Goal: Information Seeking & Learning: Learn about a topic

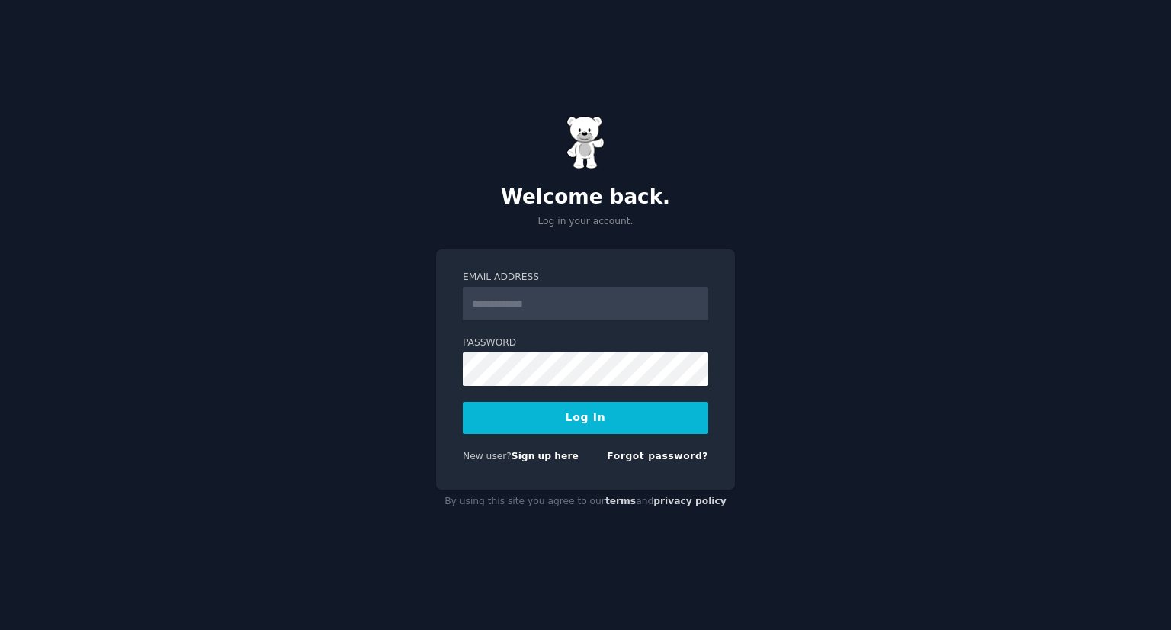
click at [545, 300] on input "Email Address" at bounding box center [586, 304] width 246 height 34
type input "**********"
click at [634, 419] on button "Log In" at bounding box center [586, 418] width 246 height 32
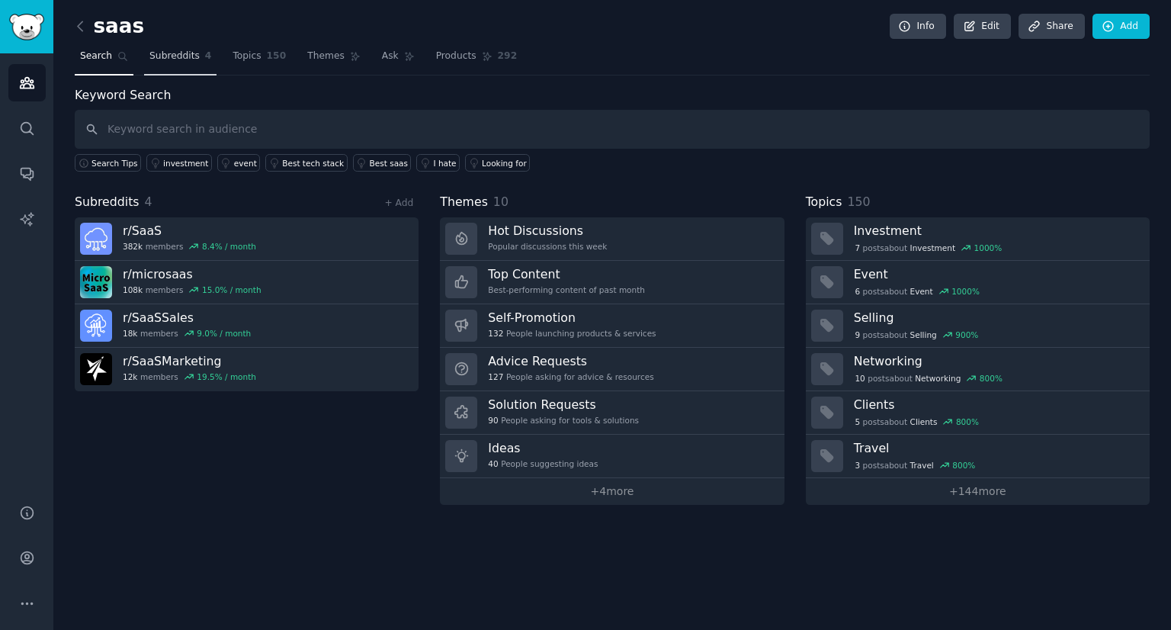
click at [178, 60] on span "Subreddits" at bounding box center [174, 57] width 50 height 14
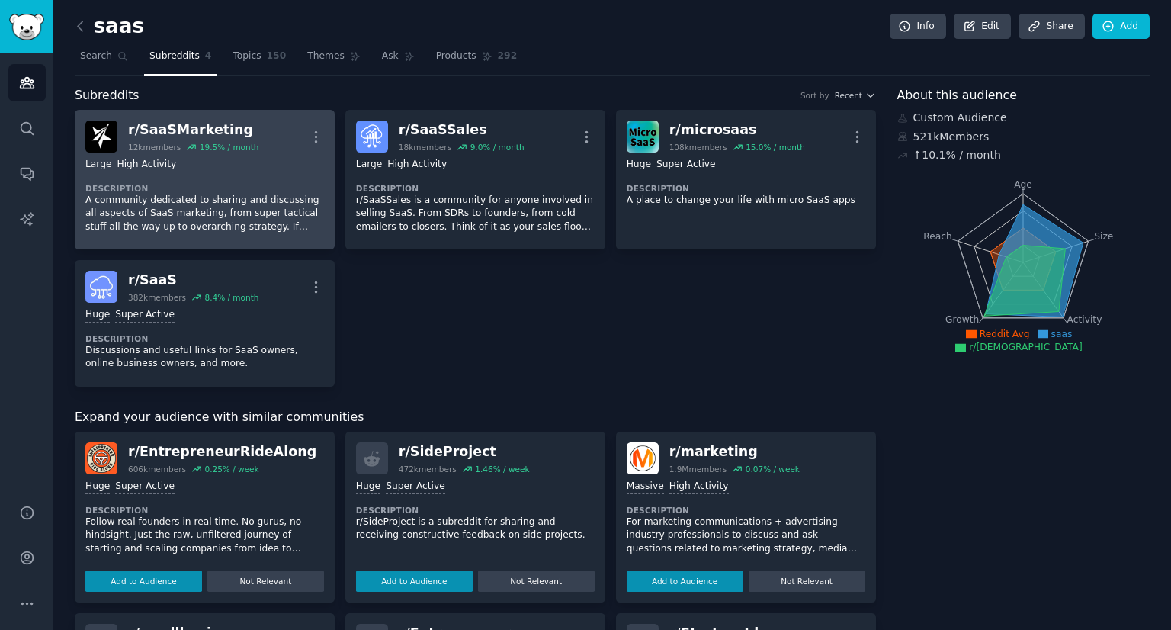
click at [236, 165] on div "Large High Activity" at bounding box center [204, 165] width 239 height 14
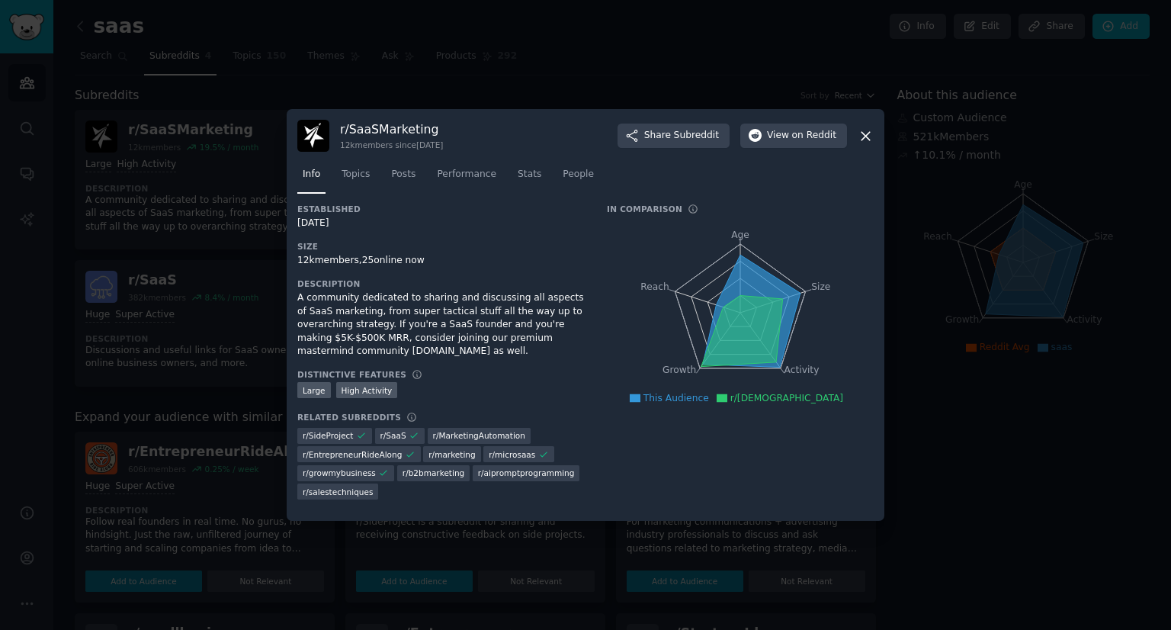
click at [223, 345] on div at bounding box center [585, 315] width 1171 height 630
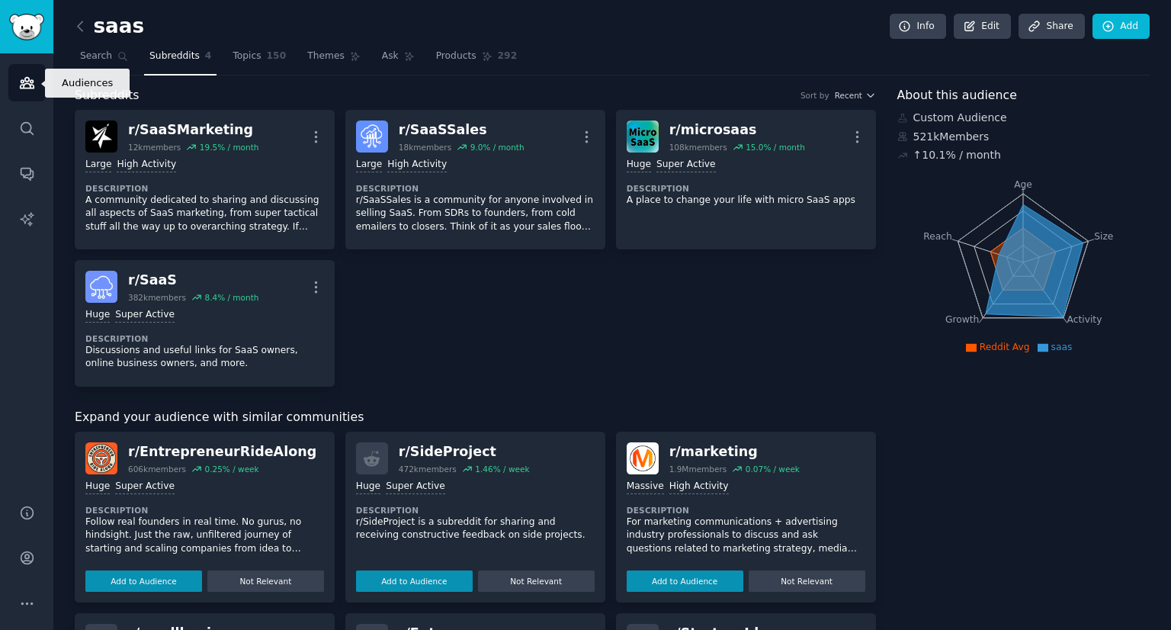
click at [12, 83] on link "Audiences" at bounding box center [26, 82] width 37 height 37
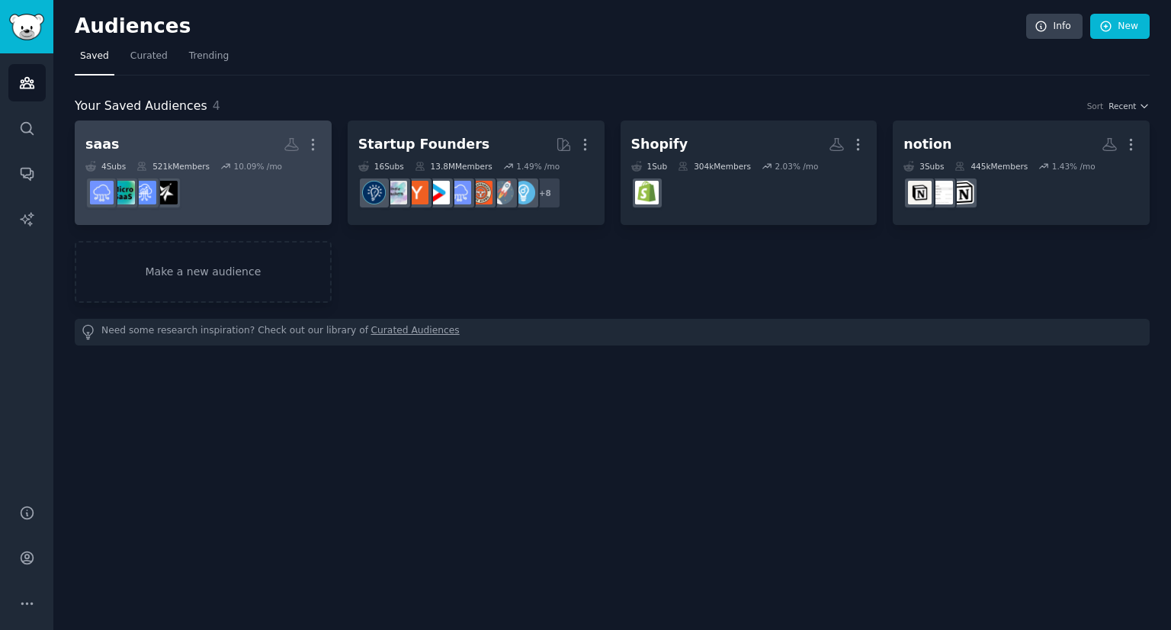
click at [253, 179] on dd at bounding box center [203, 193] width 236 height 43
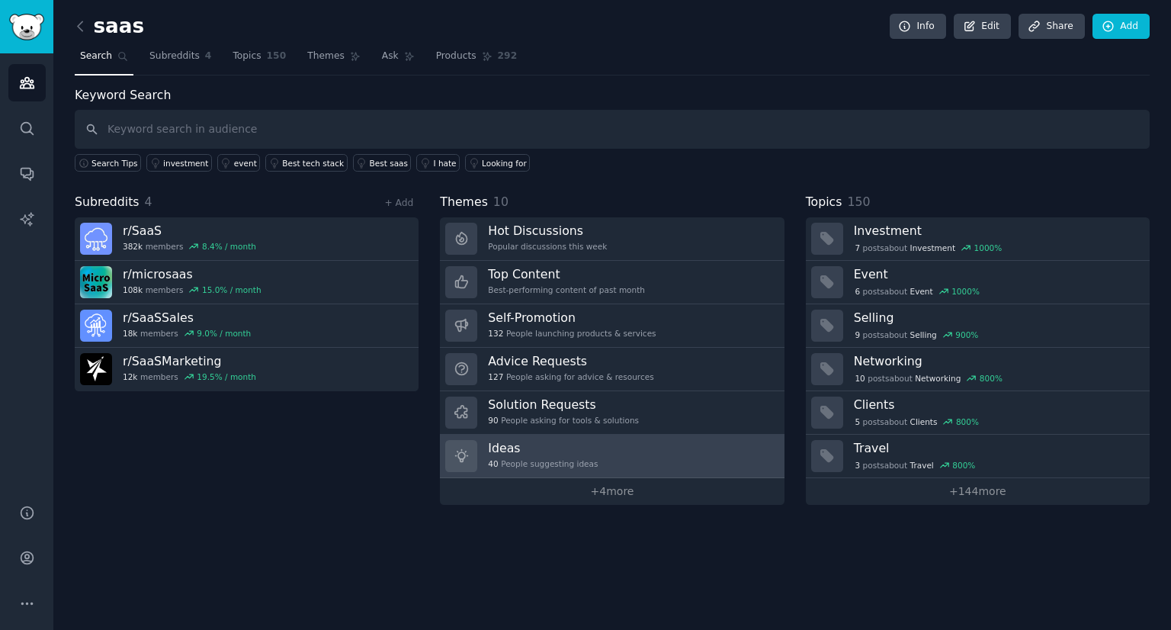
click at [536, 446] on h3 "Ideas" at bounding box center [543, 448] width 110 height 16
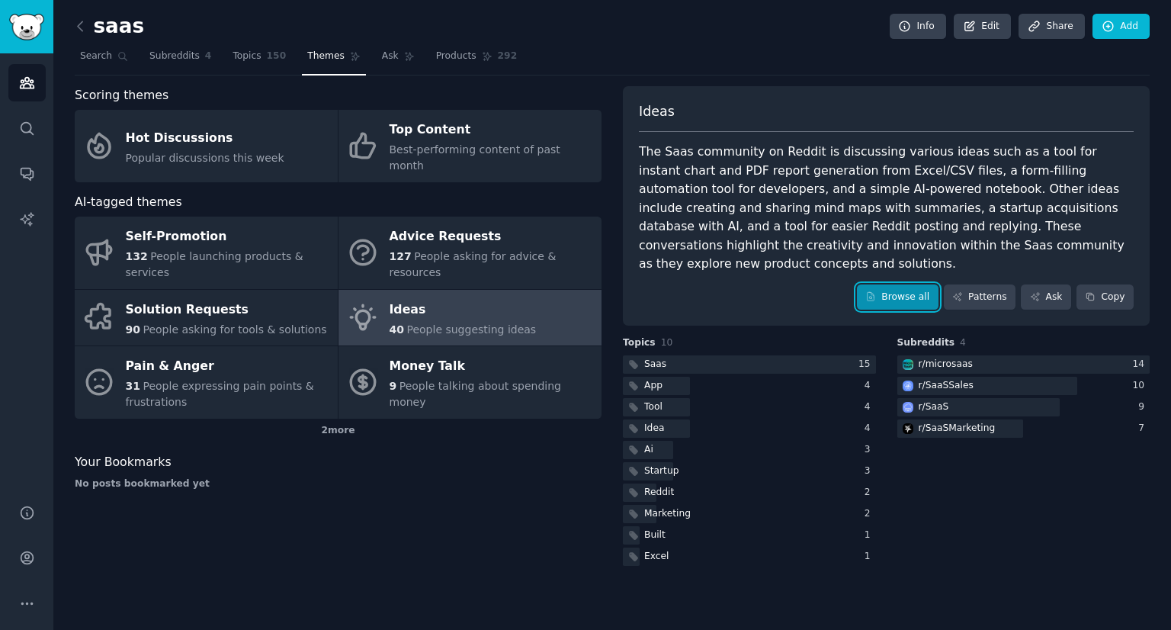
click at [913, 284] on link "Browse all" at bounding box center [898, 297] width 82 height 26
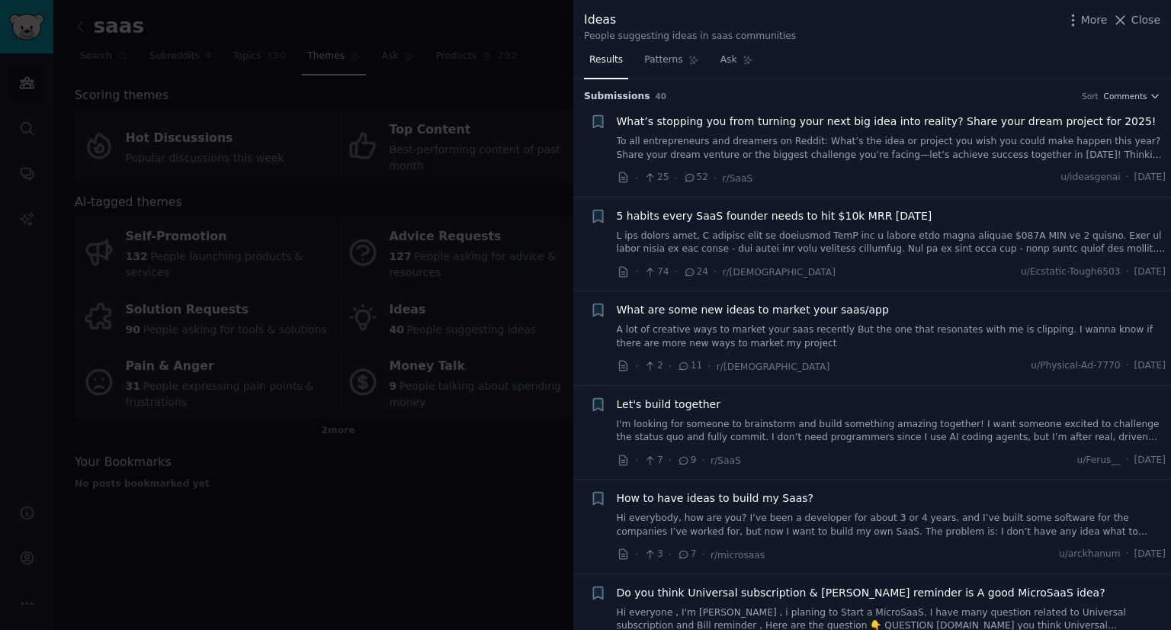
click at [796, 233] on link at bounding box center [892, 242] width 550 height 27
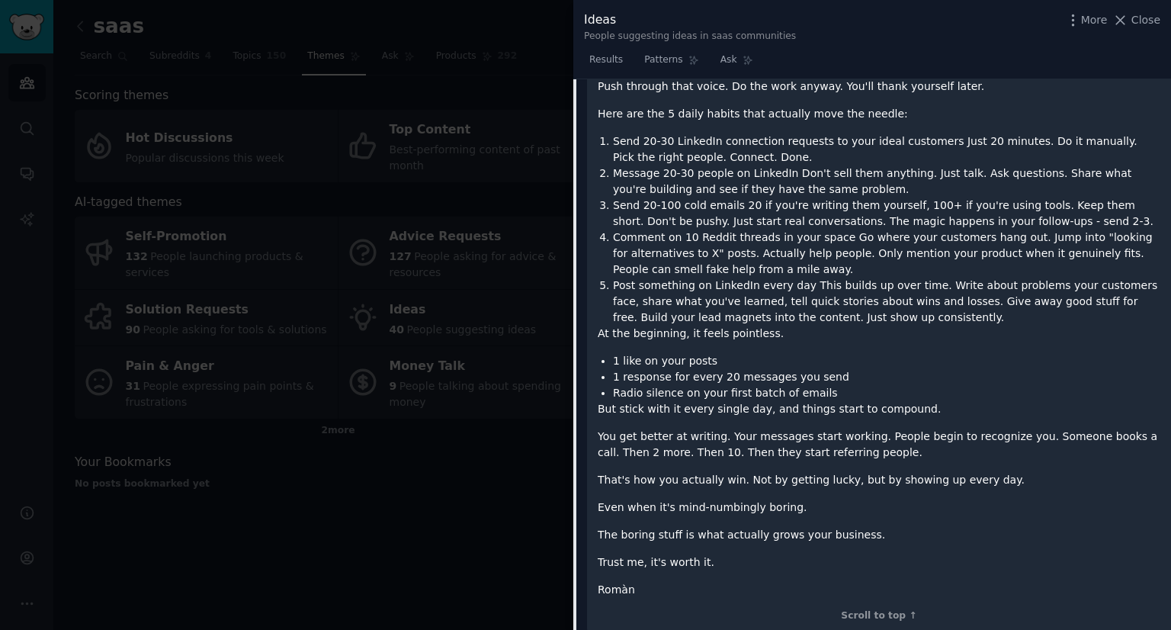
scroll to position [804, 0]
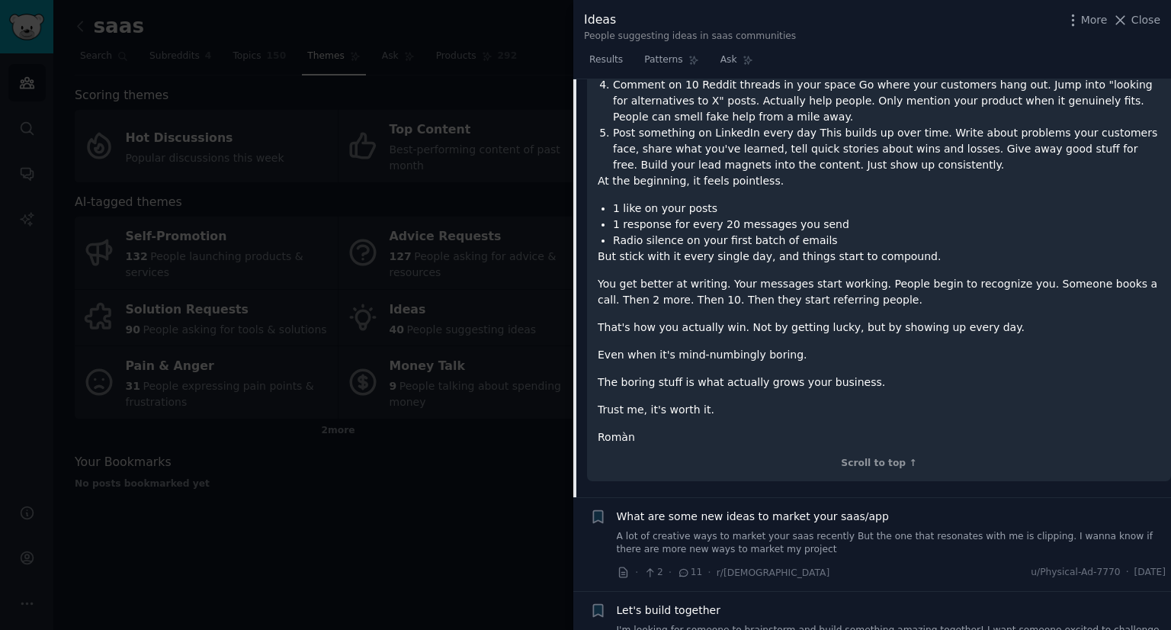
click at [750, 465] on div "Submission Contents A few months back, I finally sold my ecommerce SaaS for a d…" at bounding box center [879, 15] width 584 height 964
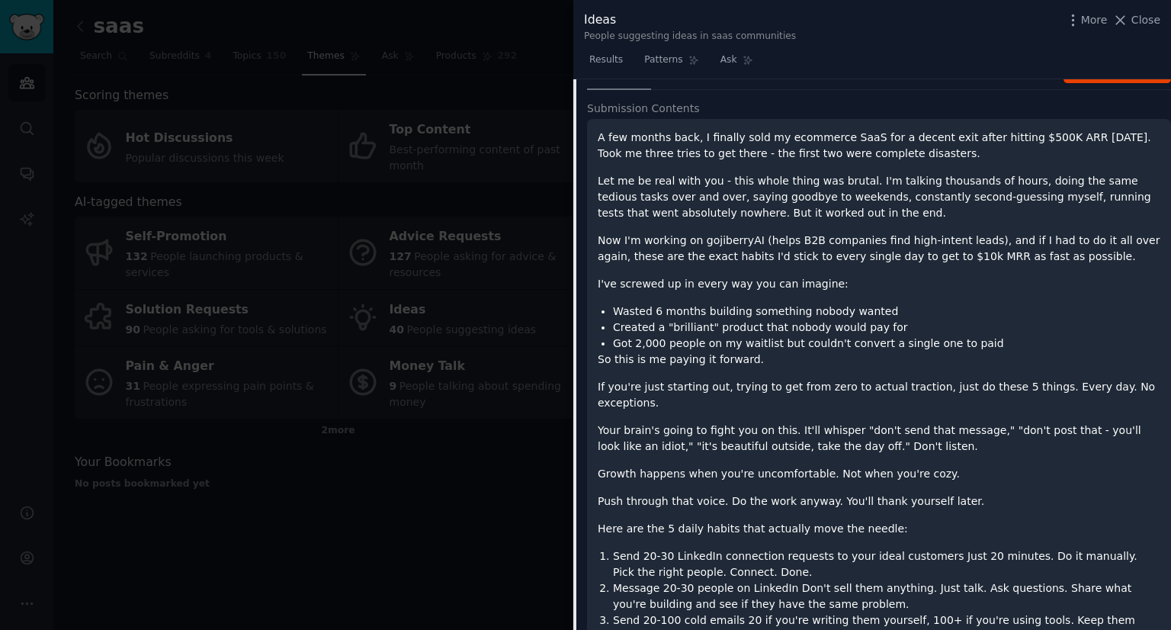
scroll to position [118, 0]
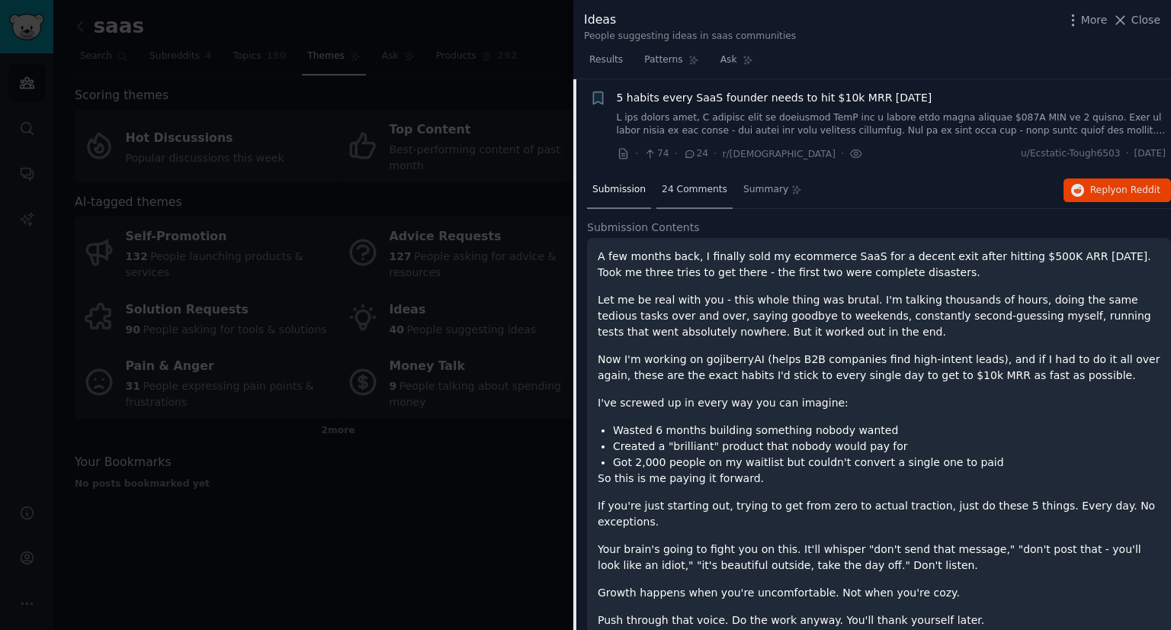
click at [698, 194] on span "24 Comments" at bounding box center [695, 190] width 66 height 14
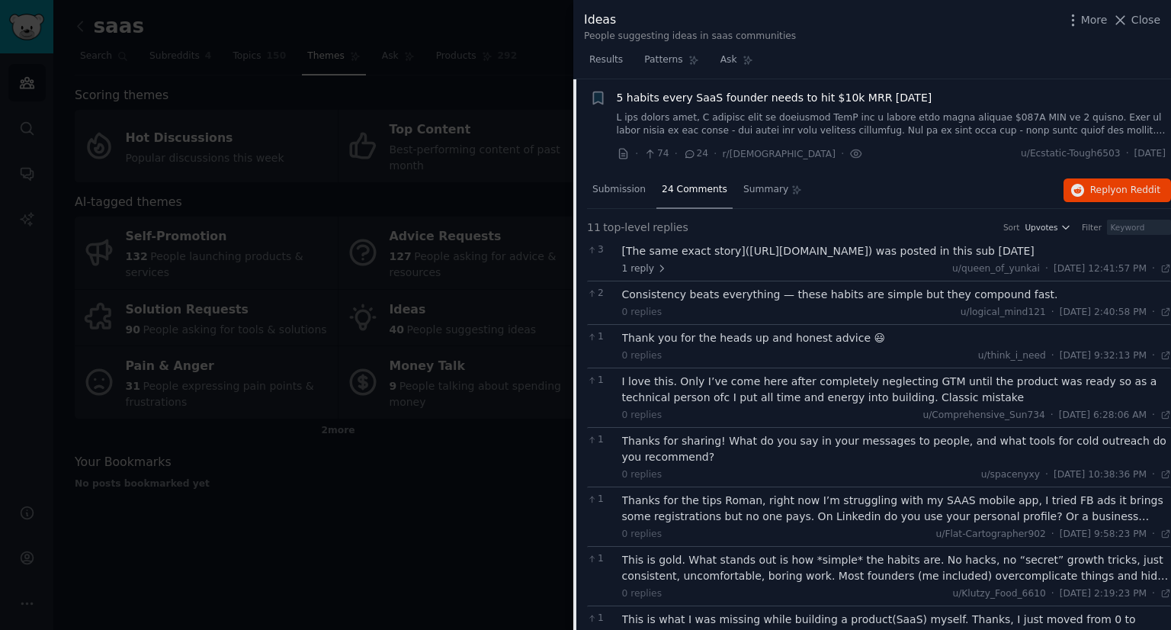
scroll to position [0, 0]
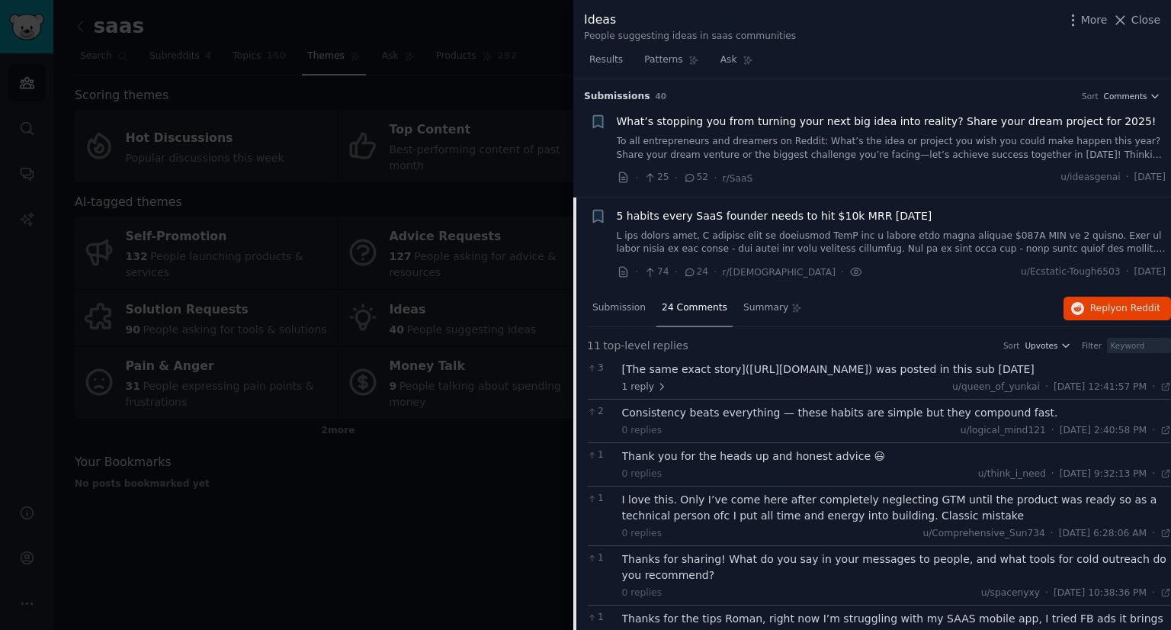
click at [752, 210] on span "5 habits every SaaS founder needs to hit $10k MRR [DATE]" at bounding box center [775, 216] width 316 height 16
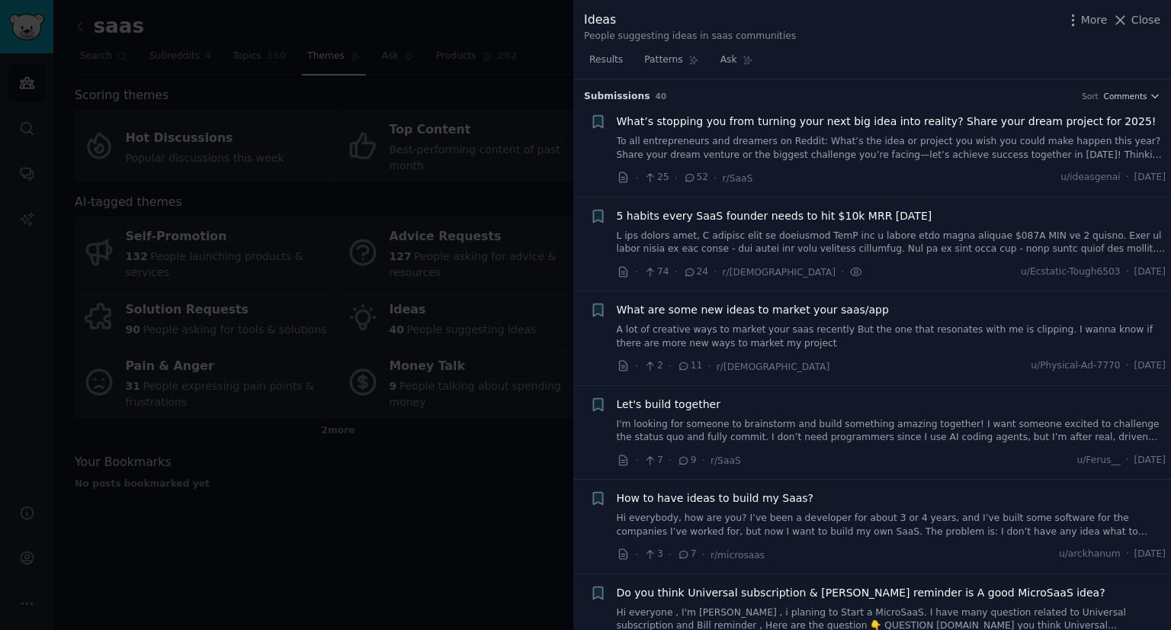
scroll to position [118, 0]
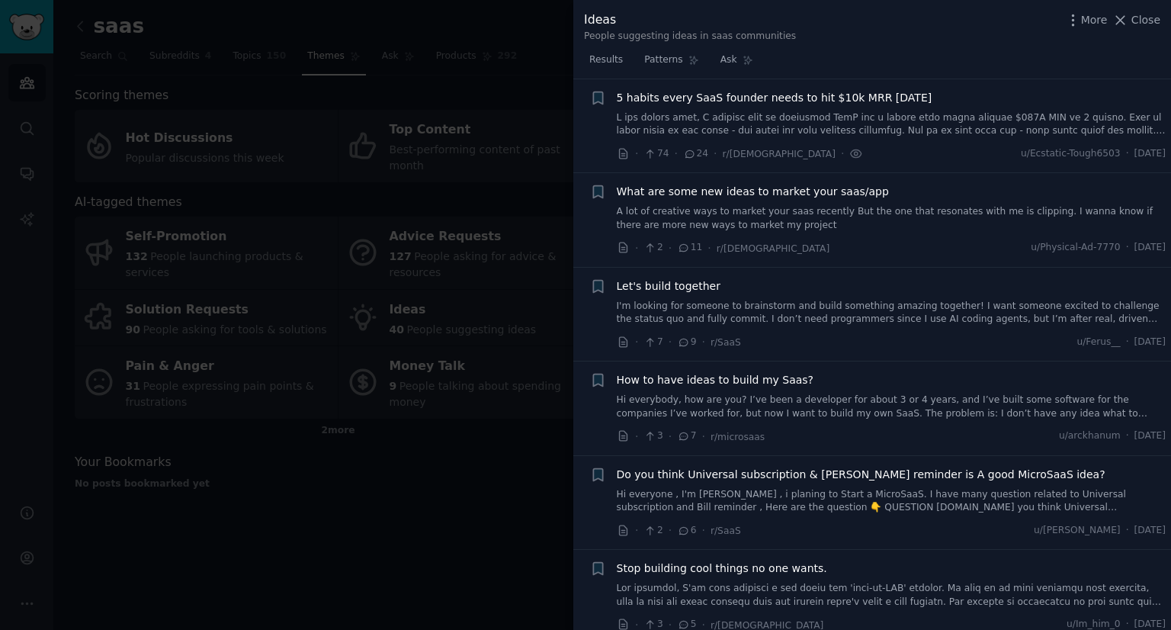
click at [869, 416] on link "Hi everybody, how are you? I’ve been a developer for about 3 or 4 years, and I’…" at bounding box center [892, 406] width 550 height 27
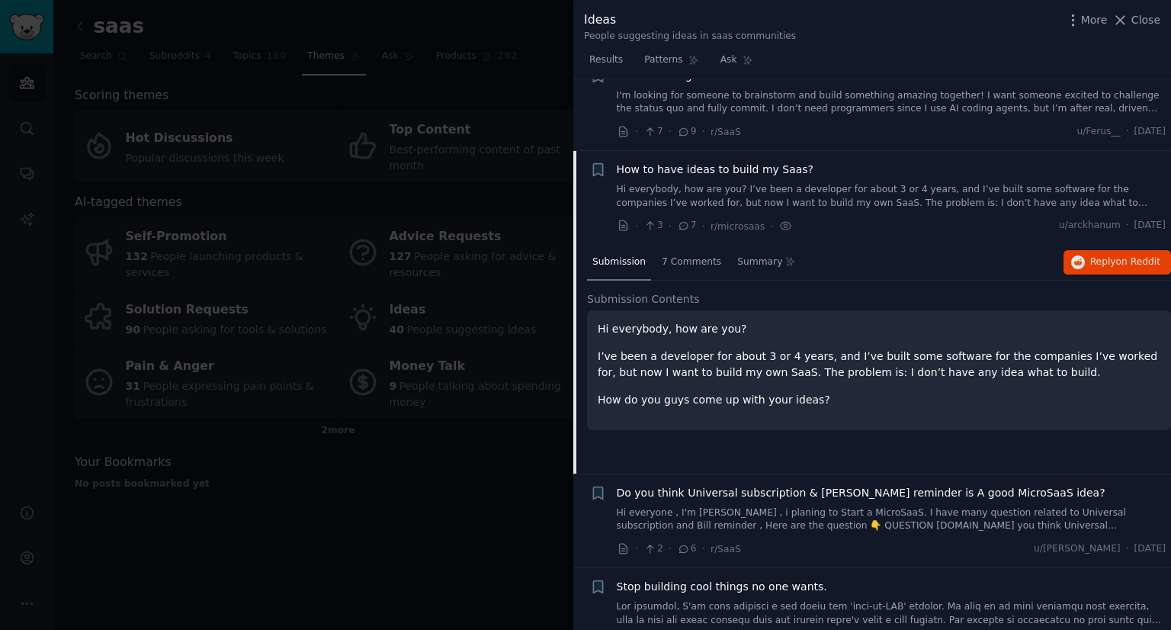
scroll to position [400, 0]
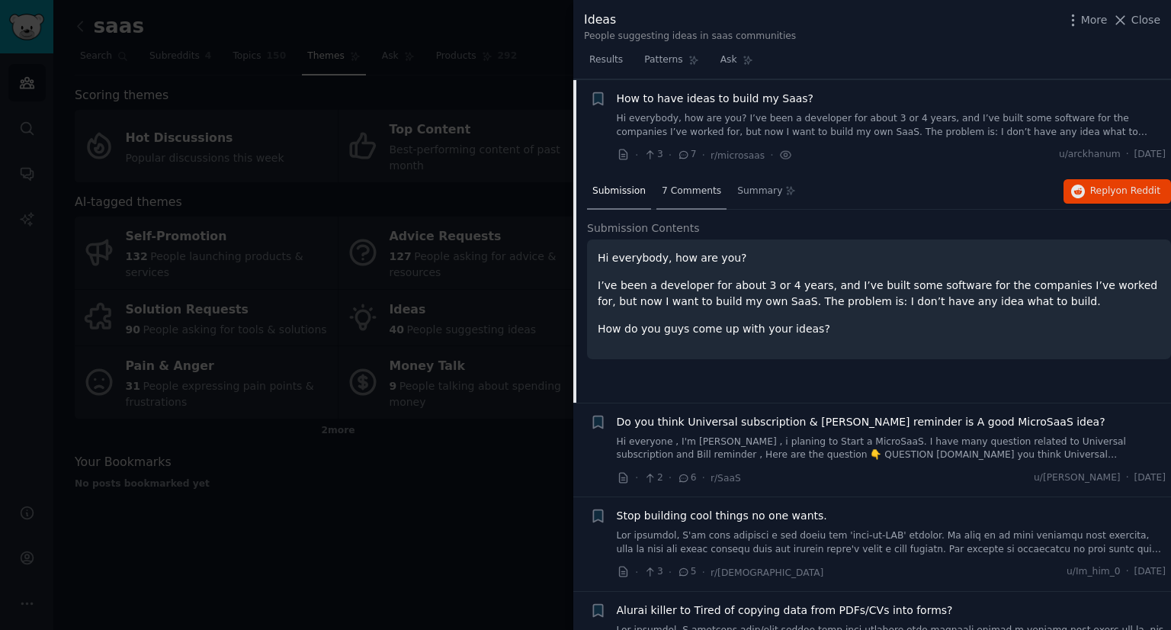
click at [674, 176] on div "7 Comments" at bounding box center [691, 192] width 70 height 37
